Goal: Task Accomplishment & Management: Manage account settings

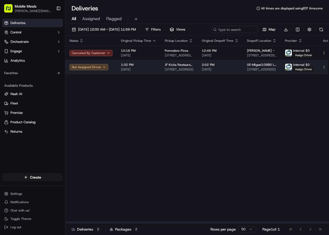
click at [192, 74] on td "JF Kicks Restaurant and Patio Bar 3345 Lithia Pinecrest Rd, Valrico, FL 33596, …" at bounding box center [179, 67] width 37 height 14
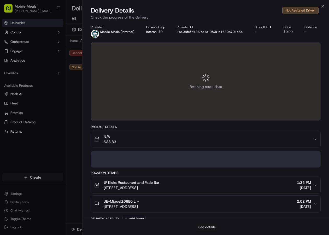
click at [214, 225] on button "See details" at bounding box center [207, 226] width 22 height 7
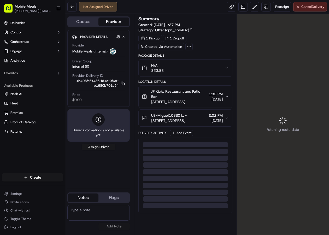
click at [306, 8] on span "Cancel Delivery" at bounding box center [312, 6] width 23 height 5
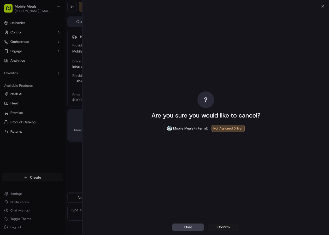
click at [224, 231] on div "Close Confirm" at bounding box center [205, 227] width 246 height 16
click at [224, 227] on button "Confirm" at bounding box center [223, 226] width 31 height 7
